Goal: Transaction & Acquisition: Purchase product/service

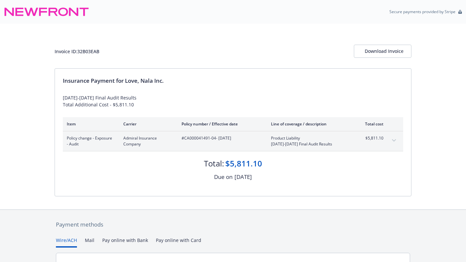
scroll to position [83, 0]
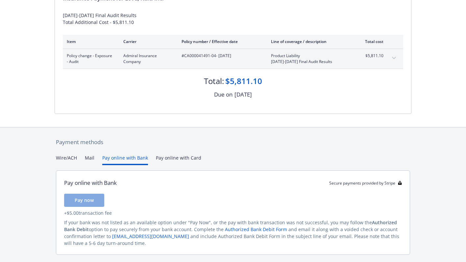
click at [115, 158] on button "Pay online with Bank" at bounding box center [125, 160] width 46 height 11
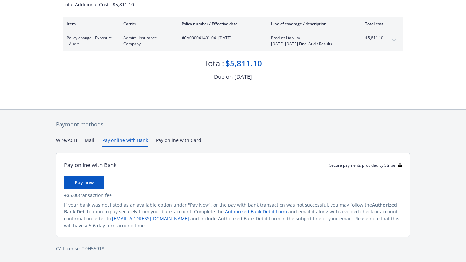
scroll to position [100, 0]
click at [89, 141] on button "Mail" at bounding box center [90, 142] width 10 height 11
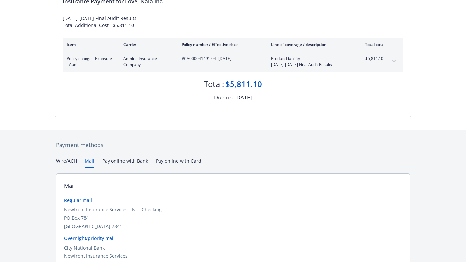
scroll to position [35, 0]
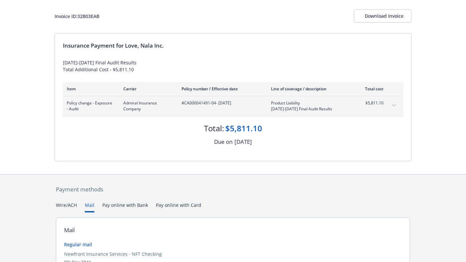
click at [60, 205] on button "Wire/ACH" at bounding box center [66, 207] width 21 height 11
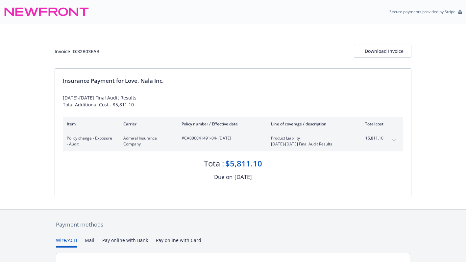
scroll to position [0, 0]
click at [369, 55] on div "Download Invoice" at bounding box center [383, 51] width 36 height 12
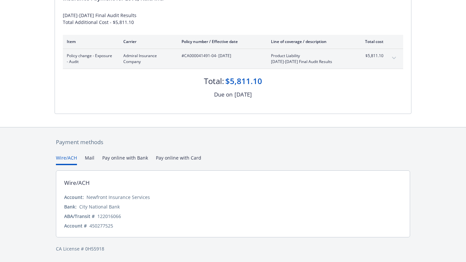
scroll to position [78, 0]
